Goal: Find specific page/section: Find specific page/section

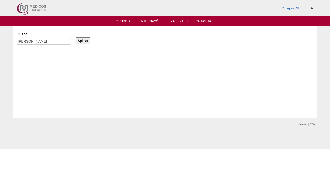
click at [124, 21] on link "Cirurgias" at bounding box center [124, 22] width 17 height 4
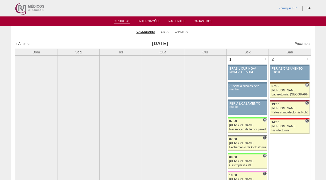
click at [24, 43] on link "« Anterior" at bounding box center [22, 44] width 15 height 4
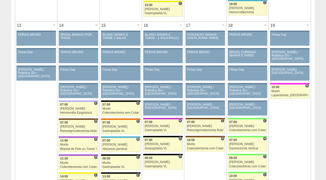
scroll to position [643, 0]
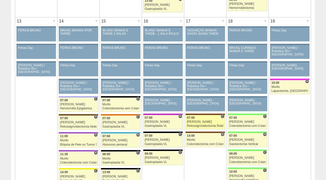
click at [204, 122] on link "87533 Vincit C 07:00 Luiz Guilherme Retossigmoidectomia Robótica Hospital Santa…" at bounding box center [206, 122] width 40 height 14
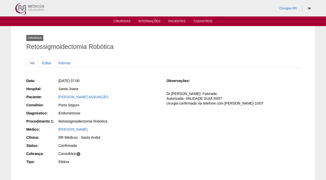
drag, startPoint x: 121, startPoint y: 97, endPoint x: 47, endPoint y: 98, distance: 74.5
click at [47, 98] on div "Paciente: CIBELE OLIVEIRA ASSUNÇÃO" at bounding box center [92, 98] width 133 height 6
copy div "Paciente: CIBELE OLIVEIRA ASSUNÇÃO"
click at [89, 96] on link "[PERSON_NAME] ASSUNÇÃO" at bounding box center [84, 97] width 50 height 4
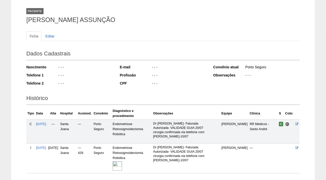
scroll to position [40, 0]
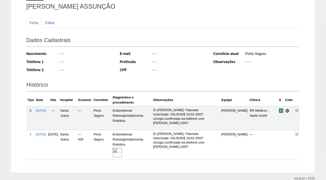
click at [122, 150] on img at bounding box center [117, 152] width 9 height 9
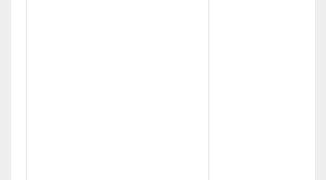
scroll to position [226, 0]
